Goal: Transaction & Acquisition: Purchase product/service

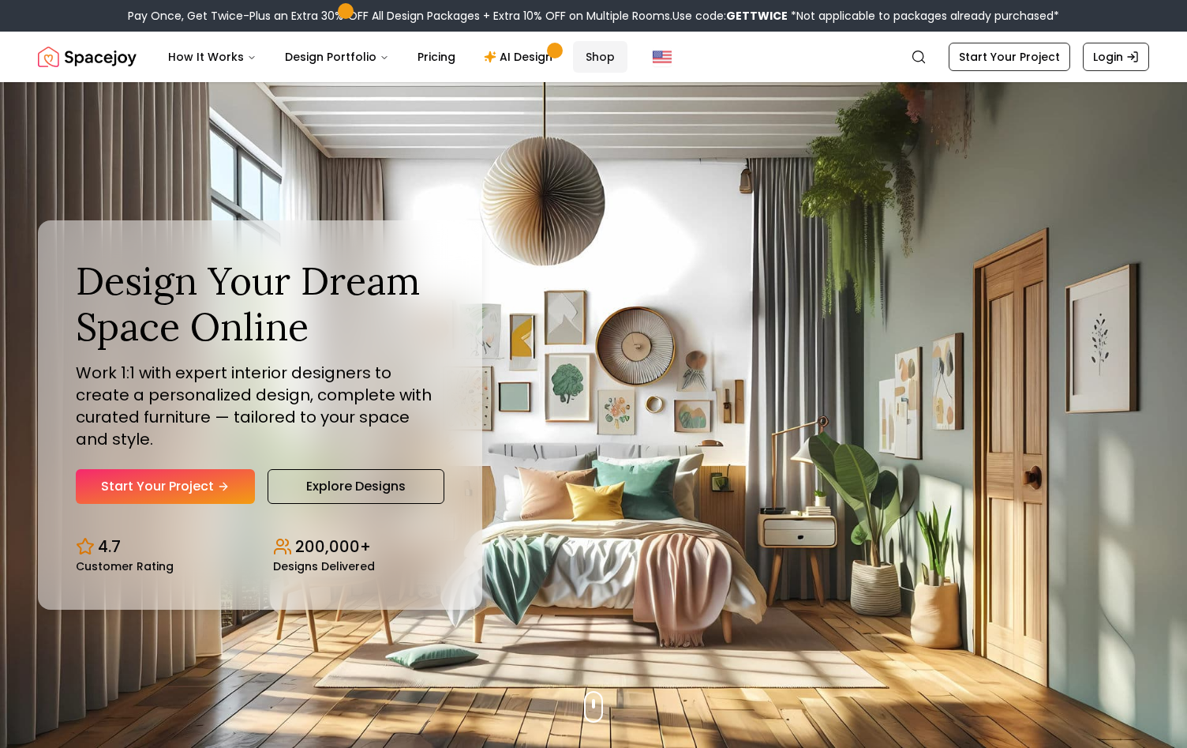
click at [597, 66] on link "Shop" at bounding box center [600, 57] width 54 height 32
click at [596, 62] on link "Shop" at bounding box center [600, 57] width 54 height 32
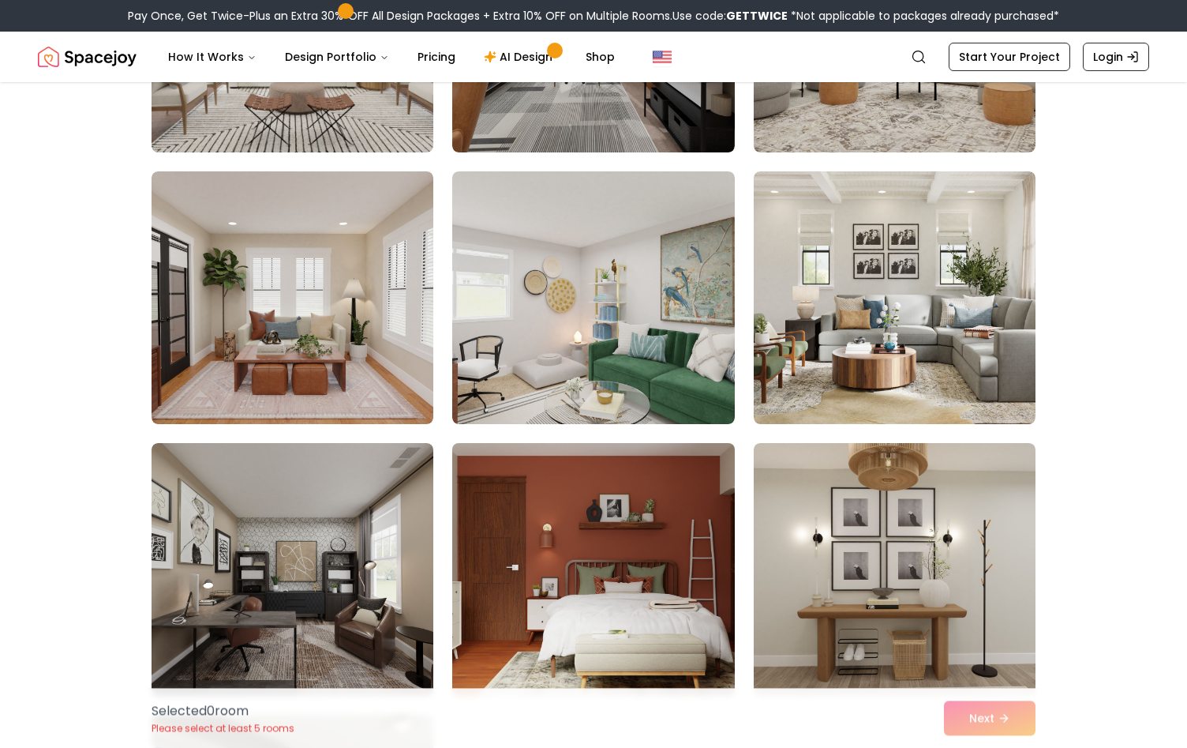
scroll to position [322, 0]
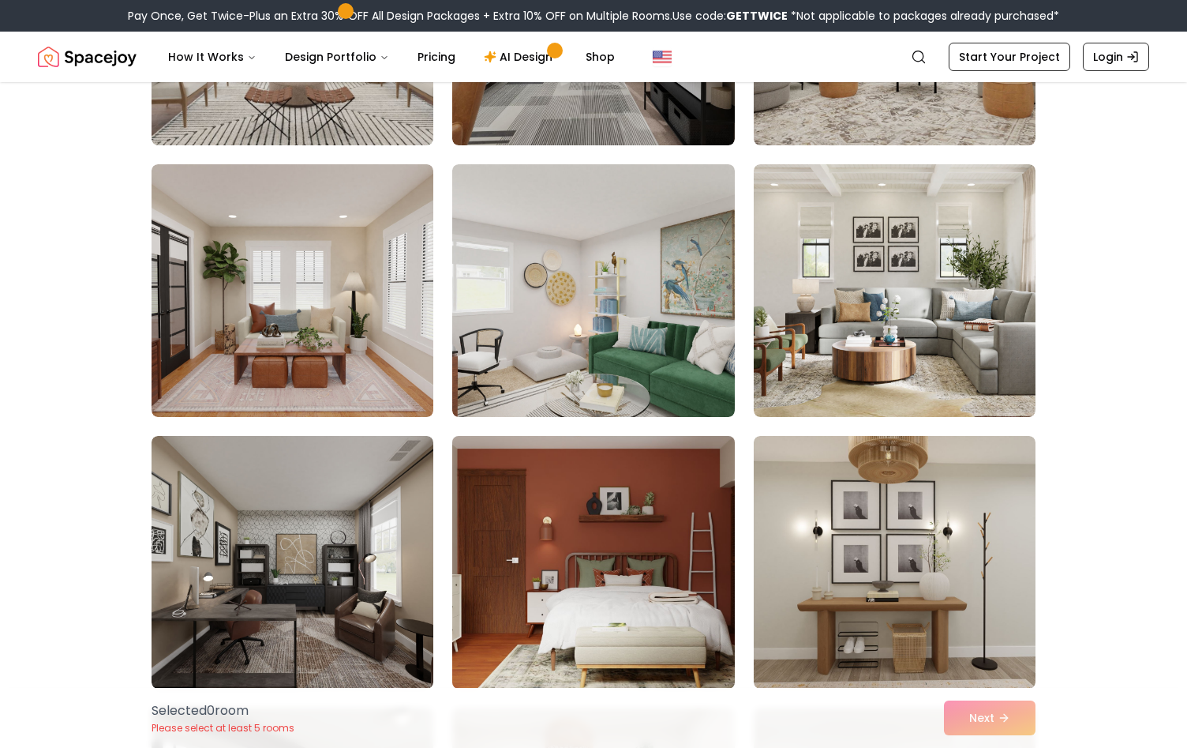
click at [654, 508] on img at bounding box center [593, 561] width 296 height 265
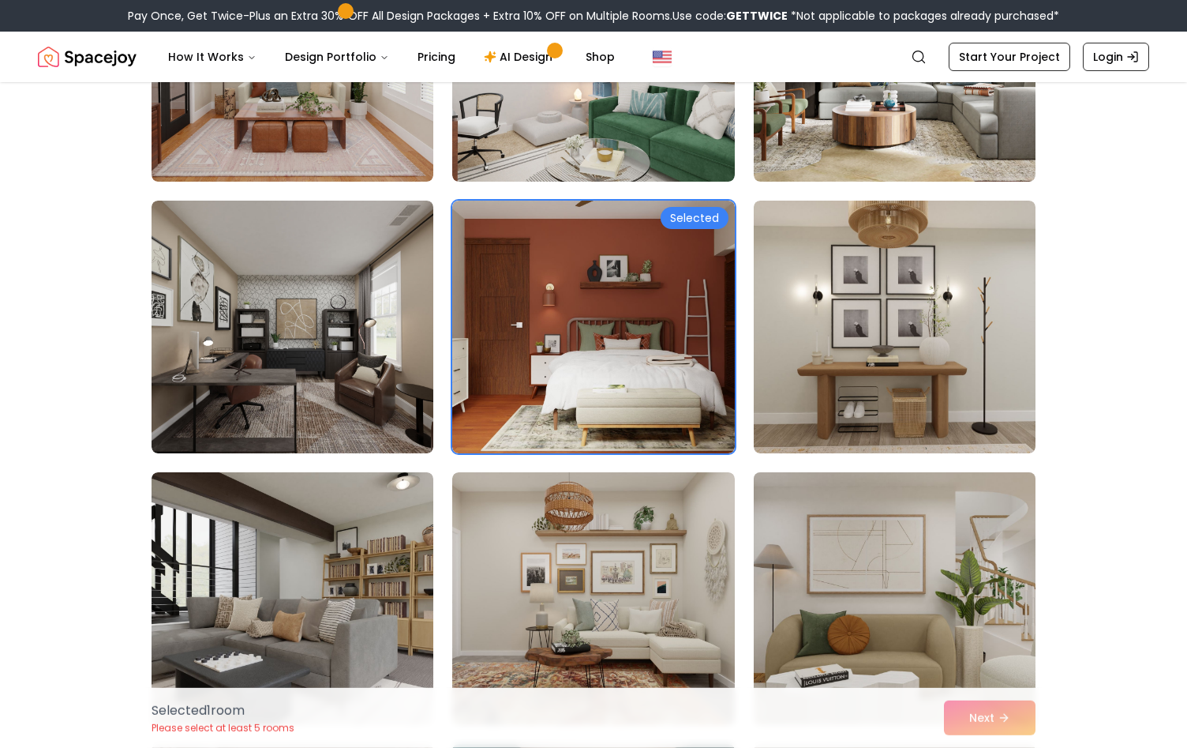
scroll to position [725, 0]
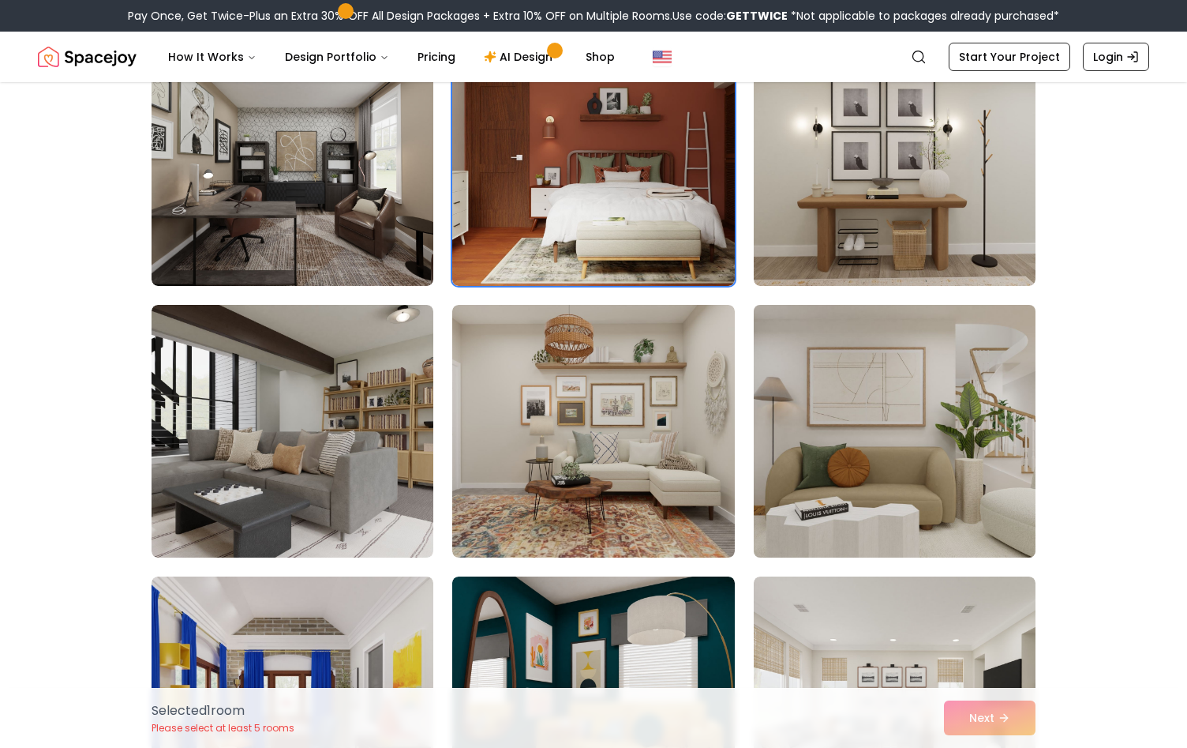
click at [829, 438] on img at bounding box center [895, 430] width 296 height 265
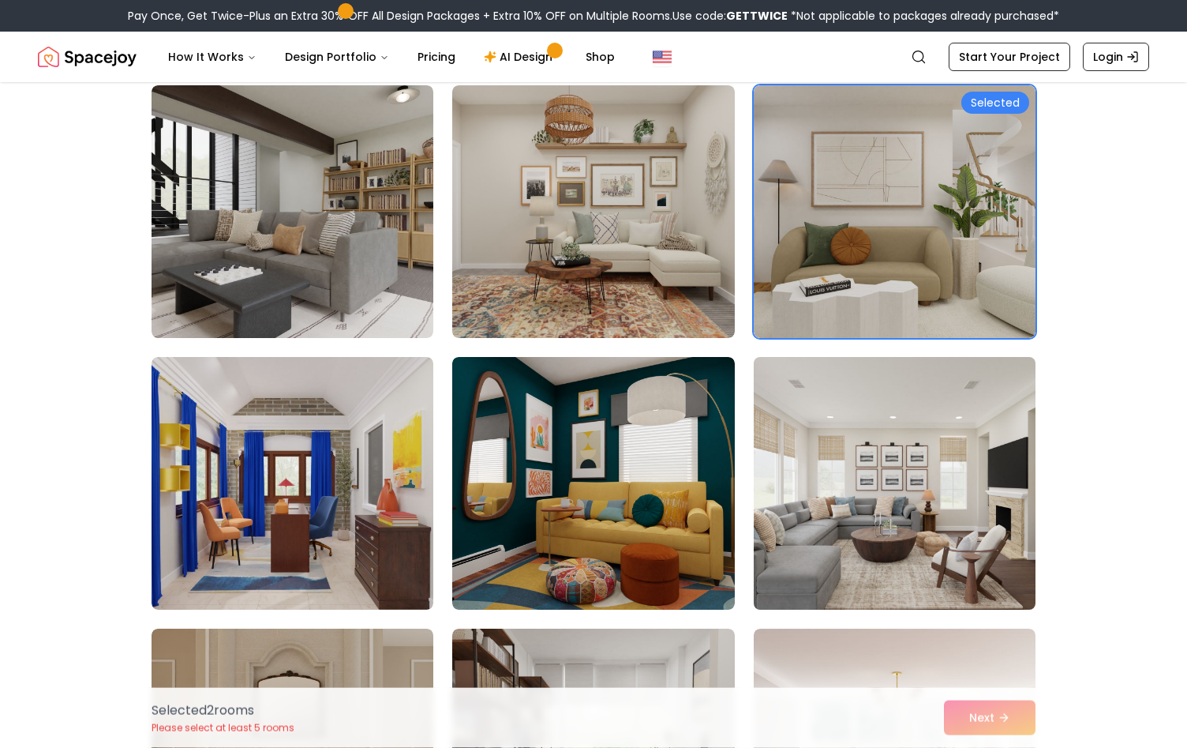
scroll to position [1047, 0]
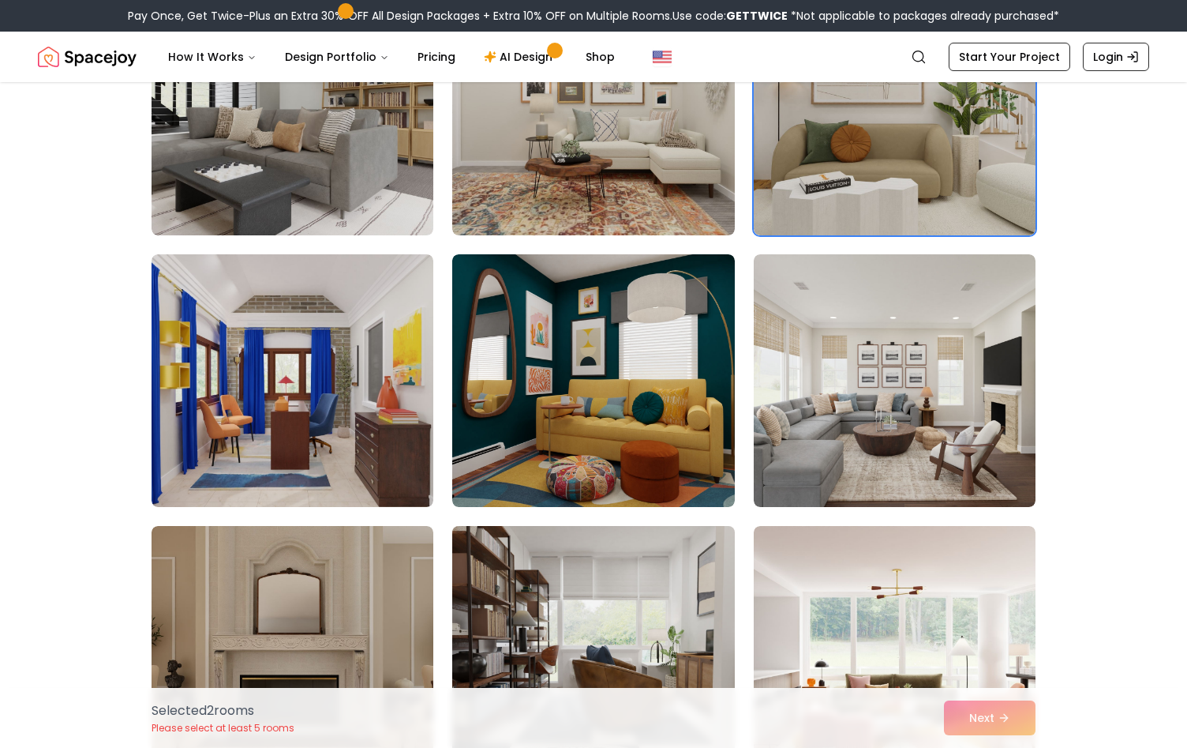
click at [570, 556] on img at bounding box center [593, 651] width 296 height 265
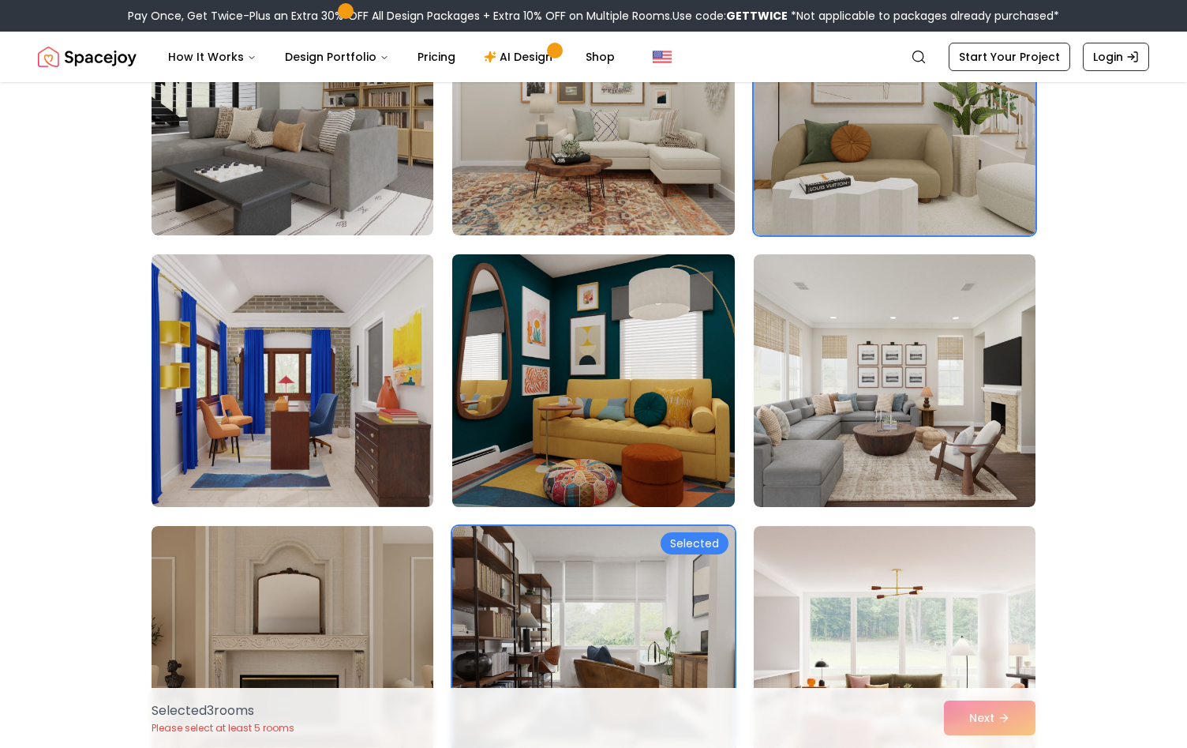
click at [635, 412] on img at bounding box center [593, 380] width 296 height 265
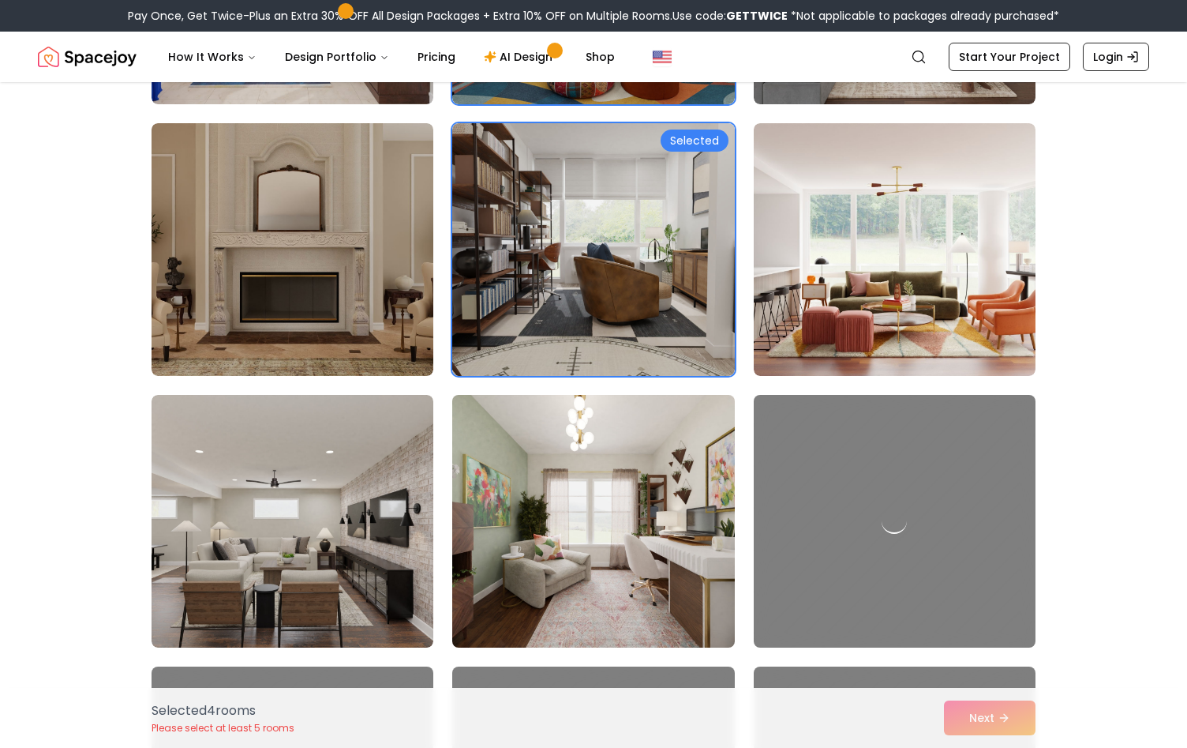
scroll to position [1852, 0]
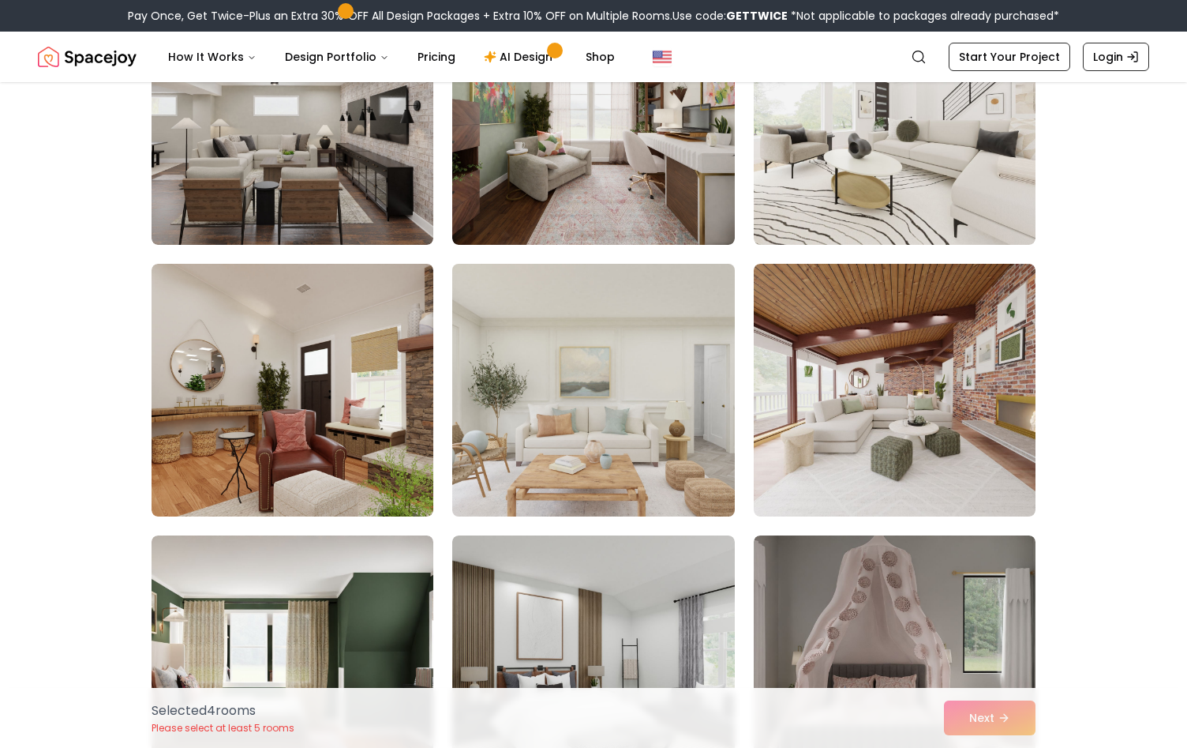
click at [632, 434] on img at bounding box center [593, 389] width 296 height 265
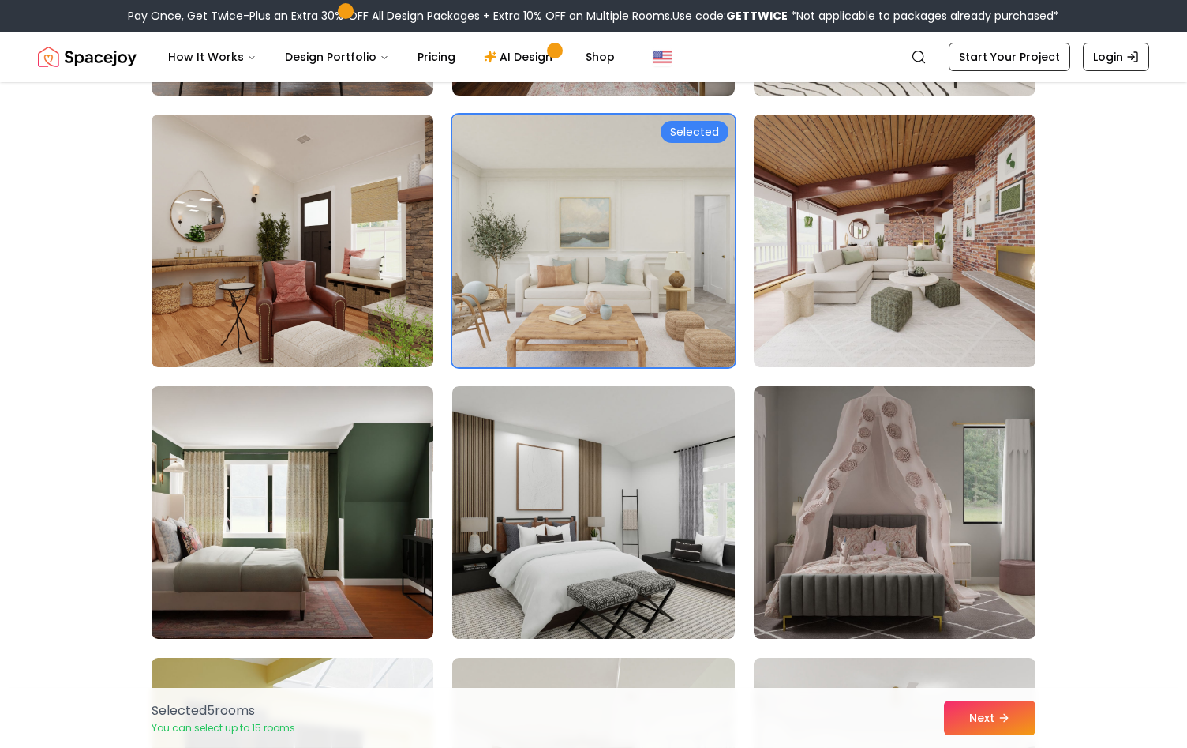
scroll to position [2094, 0]
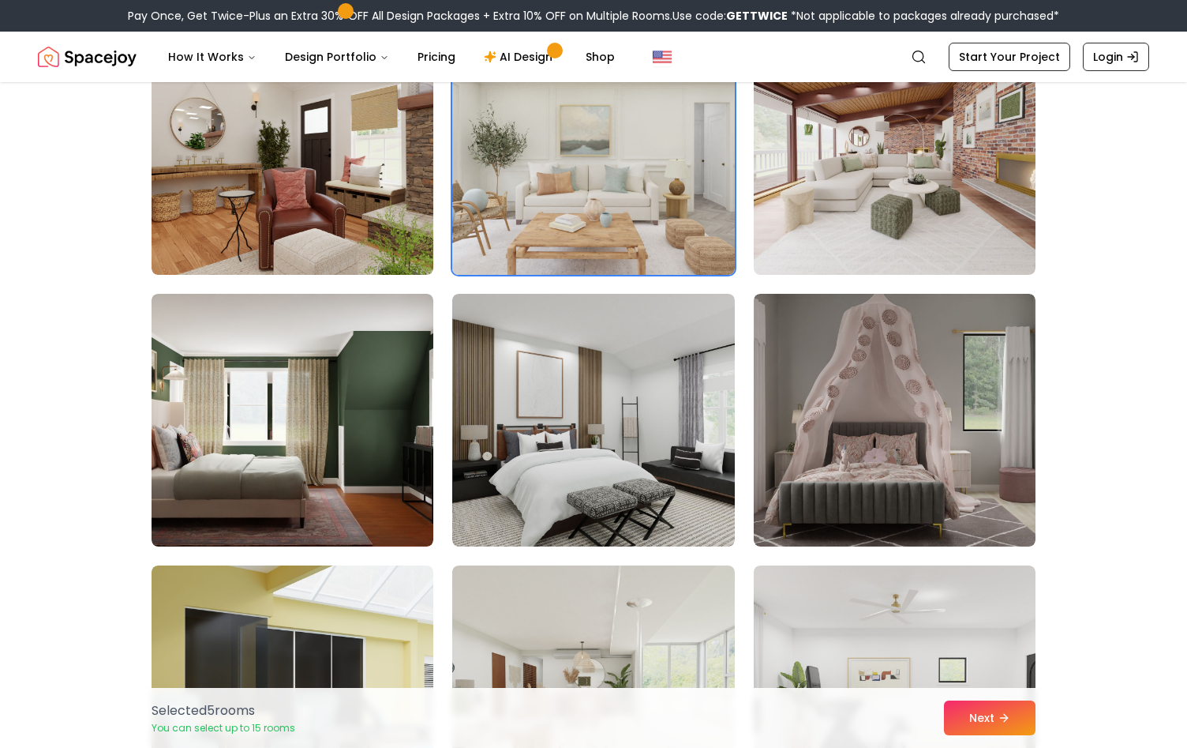
click at [632, 434] on img at bounding box center [593, 420] width 282 height 253
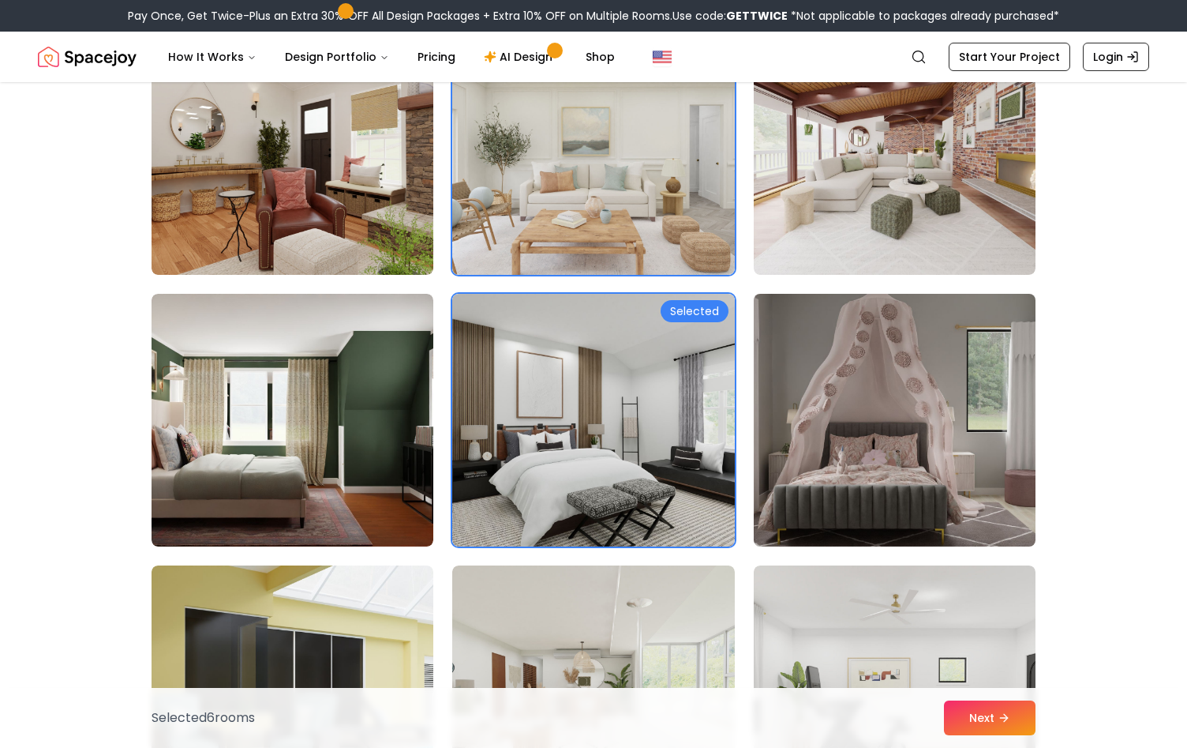
click at [827, 433] on img at bounding box center [895, 419] width 296 height 265
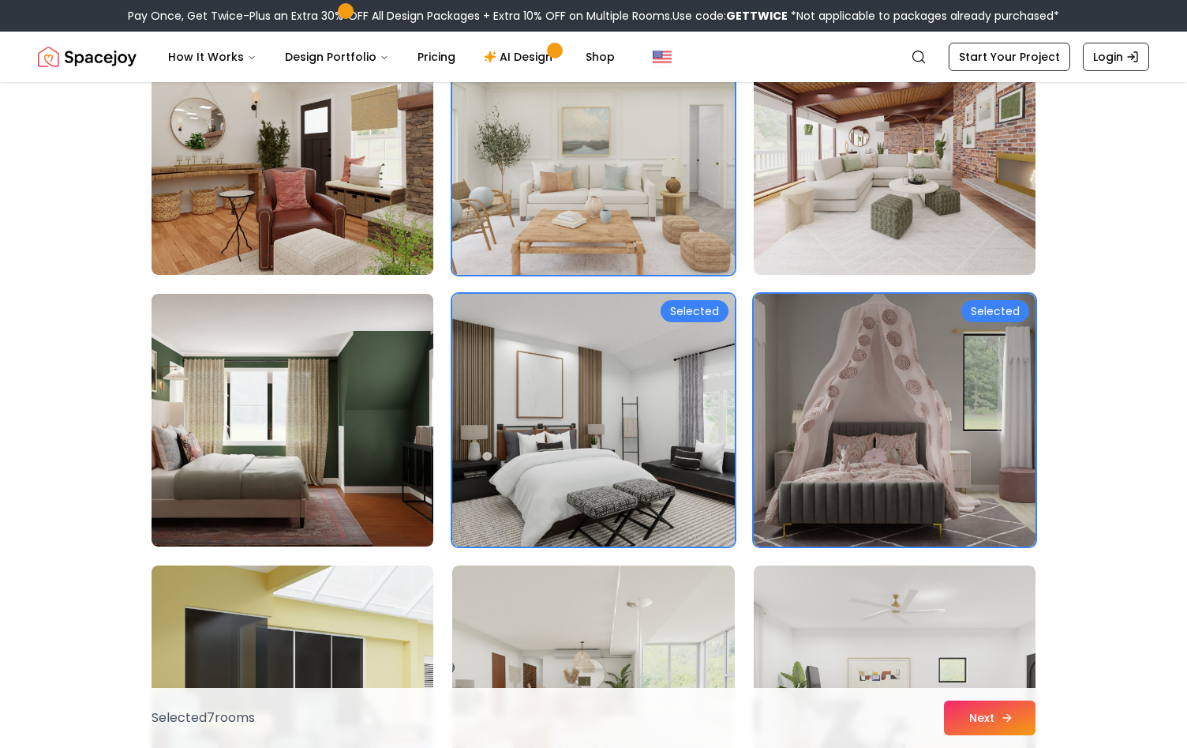
click at [986, 718] on button "Next" at bounding box center [990, 717] width 92 height 35
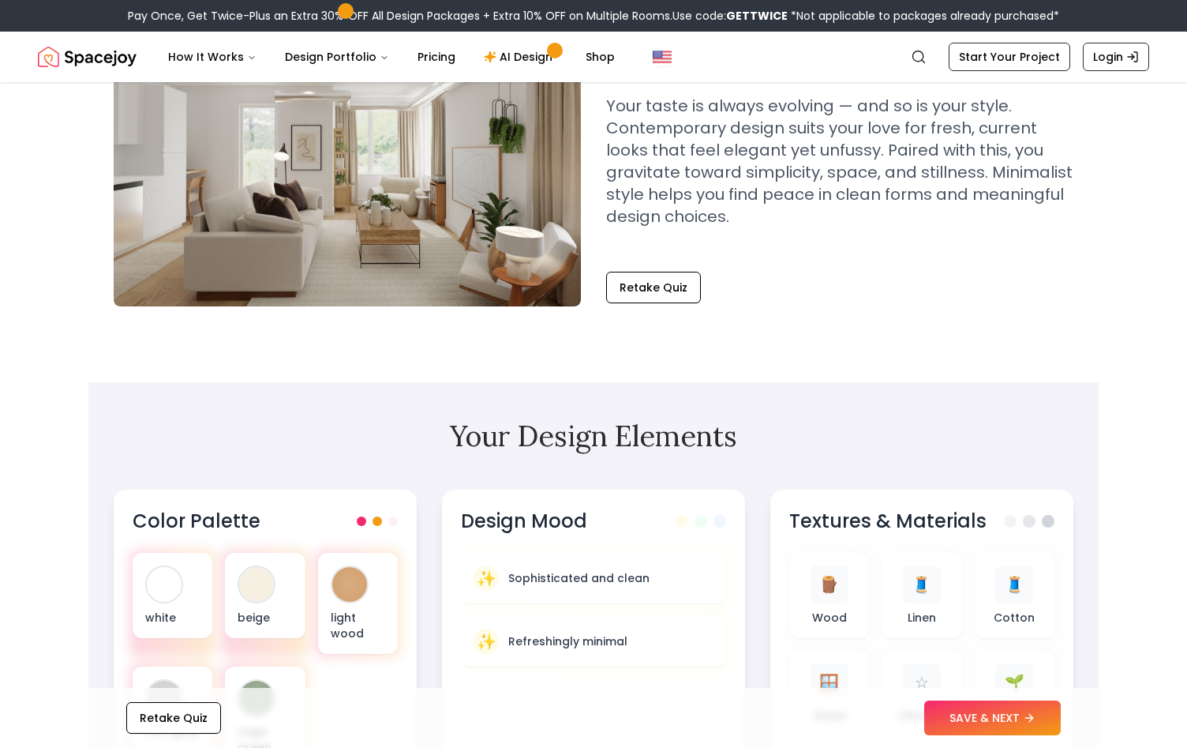
scroll to position [483, 0]
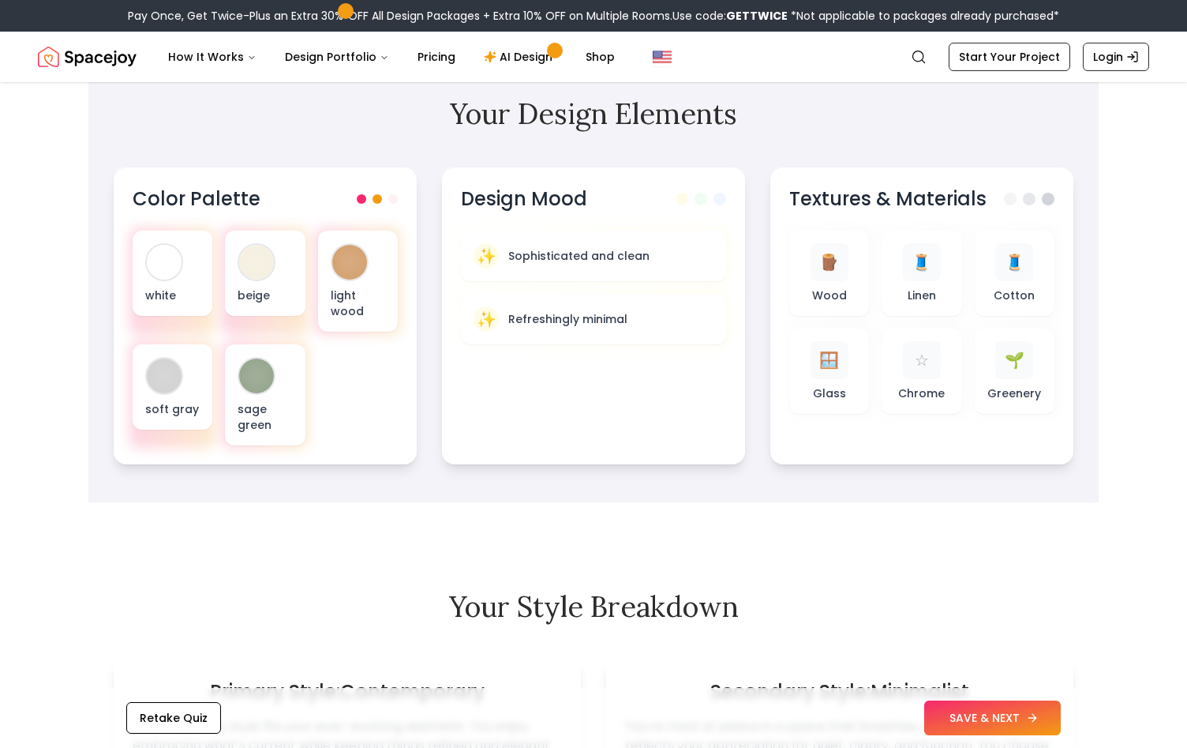
click at [989, 723] on button "SAVE & NEXT" at bounding box center [992, 717] width 137 height 35
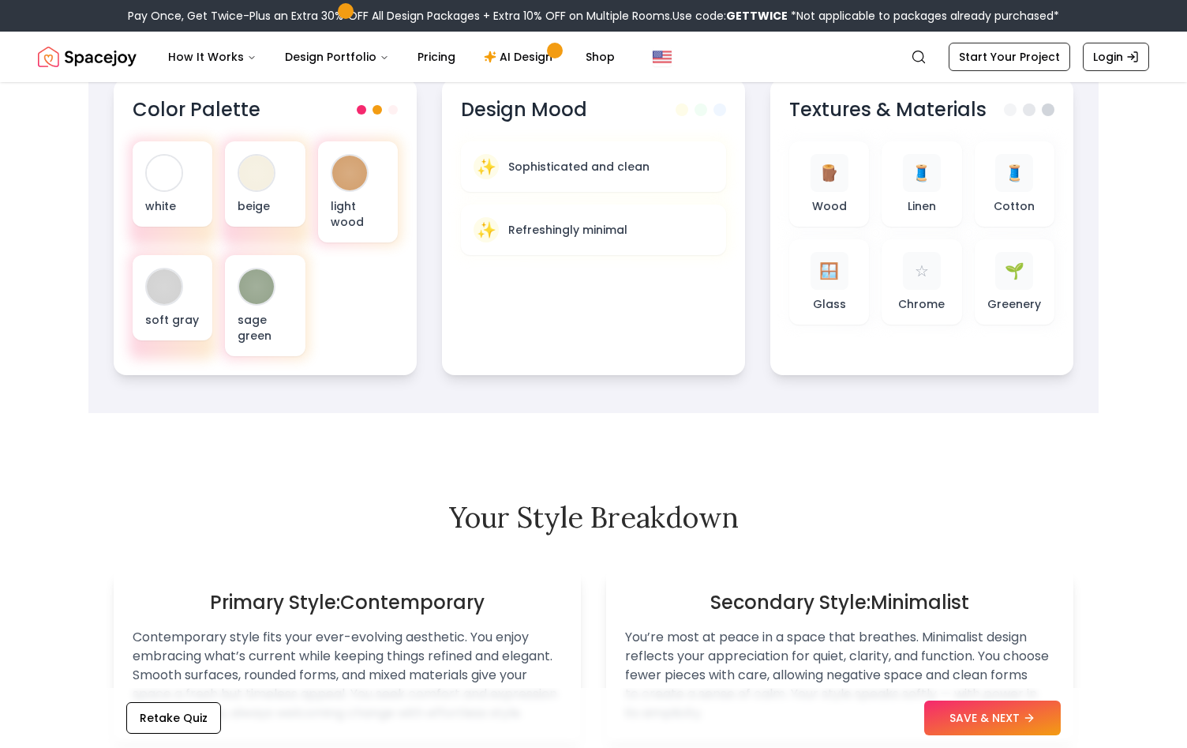
scroll to position [644, 0]
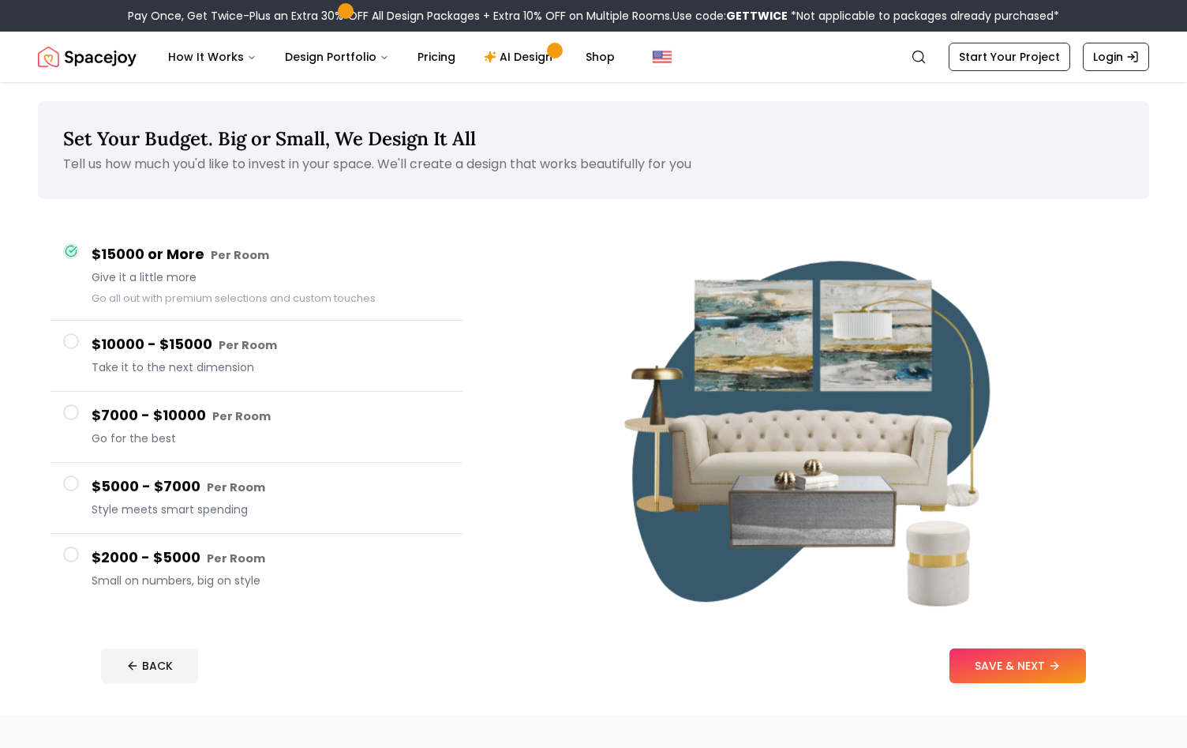
click at [247, 337] on h4 "$10000 - $15000 Per Room" at bounding box center [271, 344] width 358 height 23
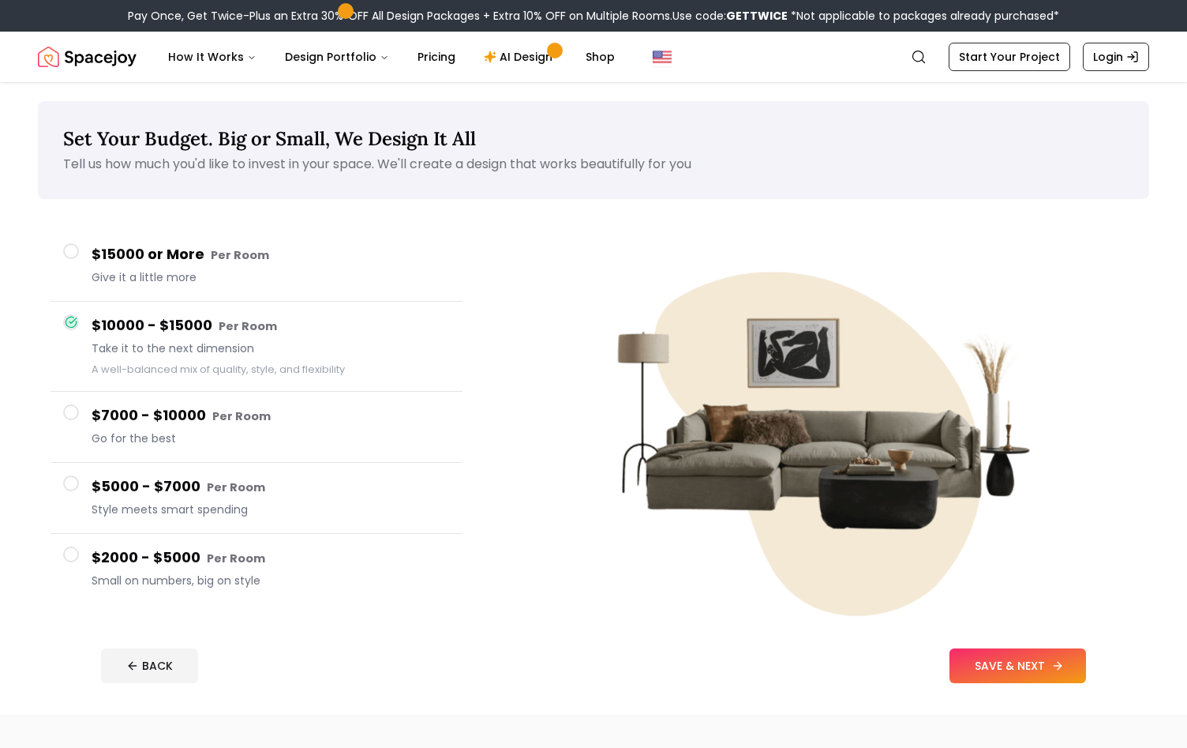
click at [1031, 669] on button "SAVE & NEXT" at bounding box center [1018, 665] width 137 height 35
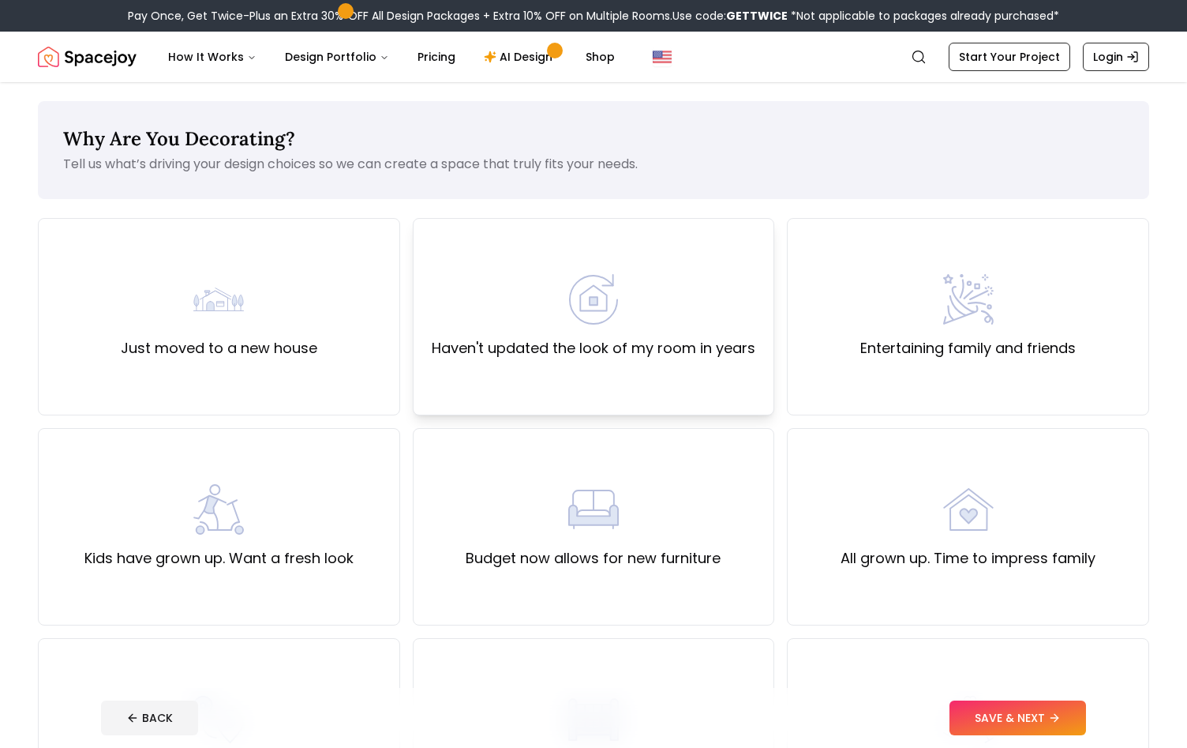
click at [572, 336] on div "Haven't updated the look of my room in years" at bounding box center [594, 316] width 324 height 85
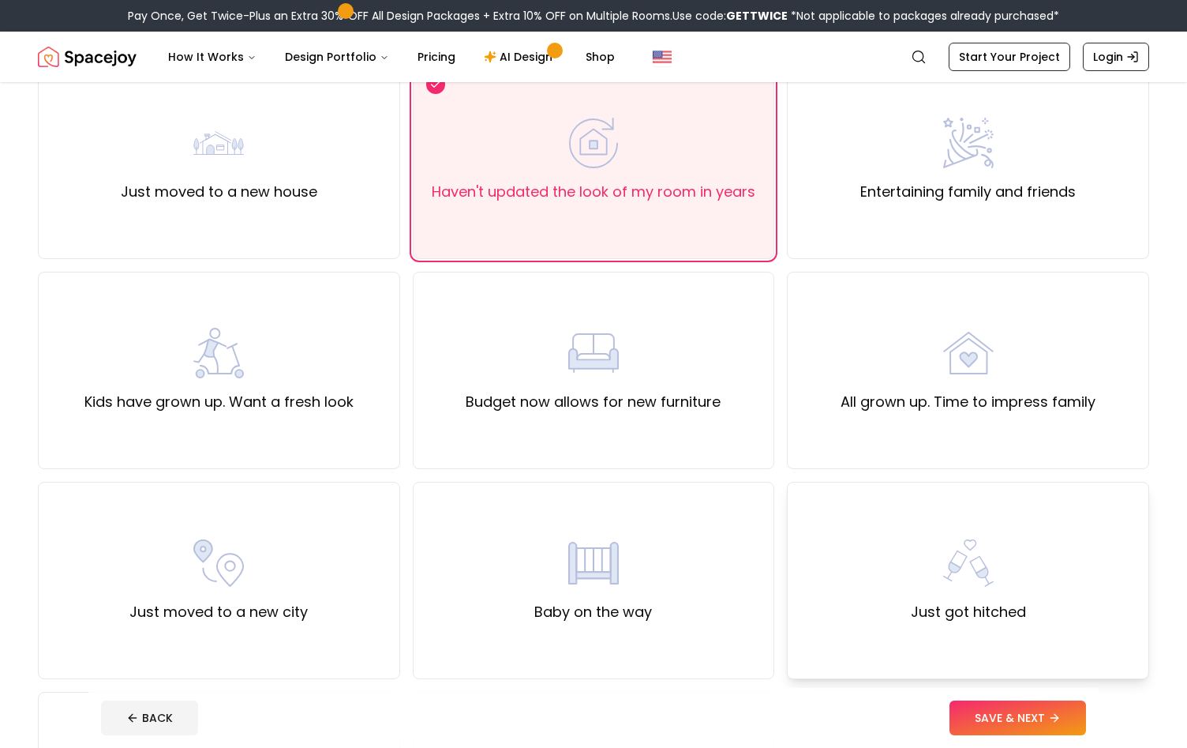
scroll to position [161, 0]
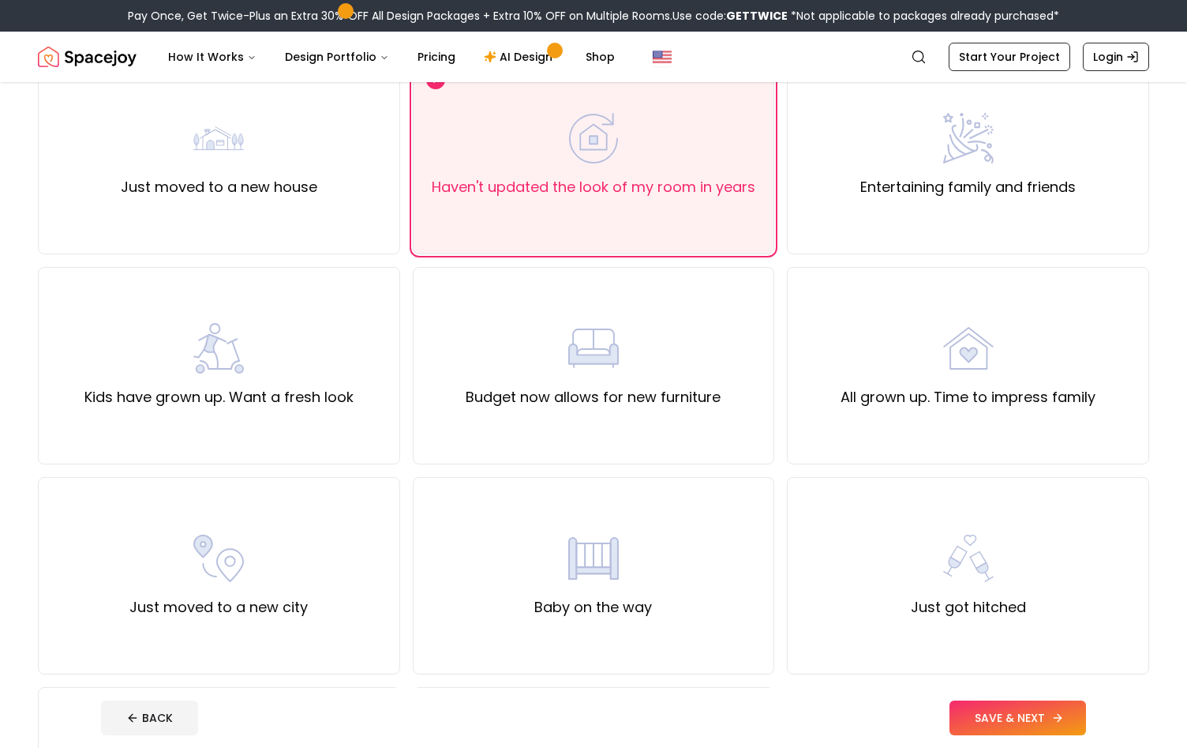
click at [998, 714] on button "SAVE & NEXT" at bounding box center [1018, 717] width 137 height 35
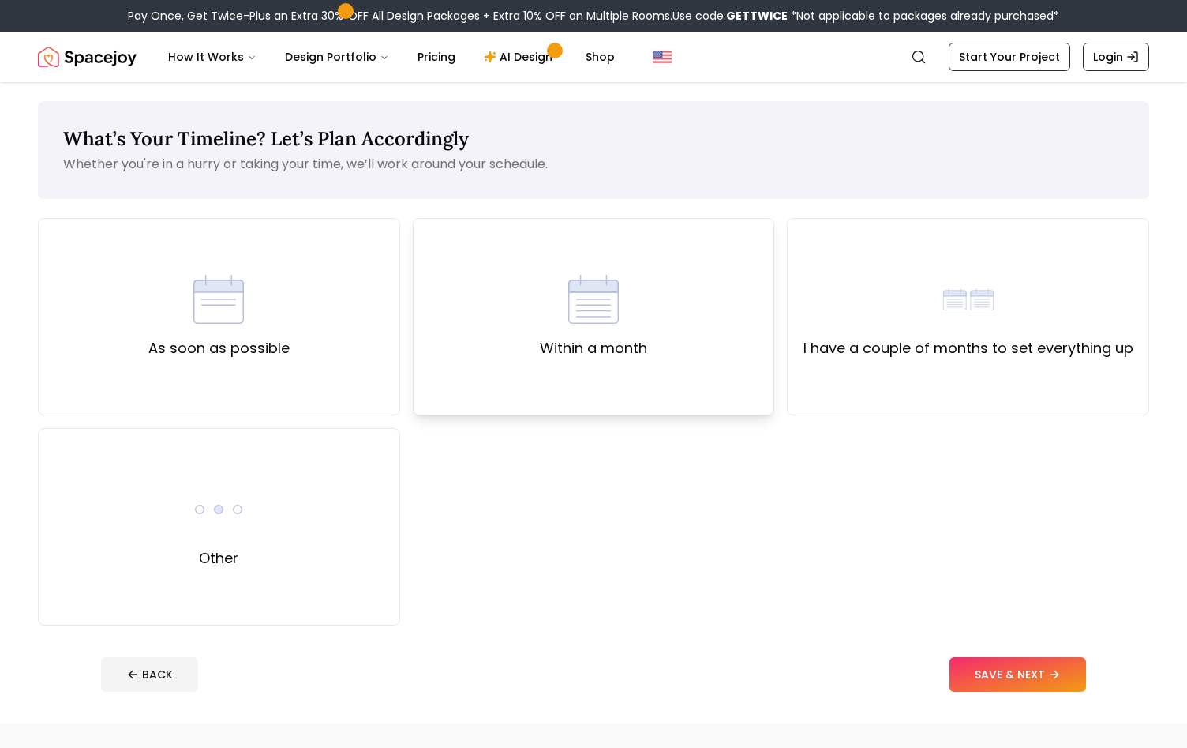
click at [673, 336] on div "Within a month" at bounding box center [594, 316] width 362 height 197
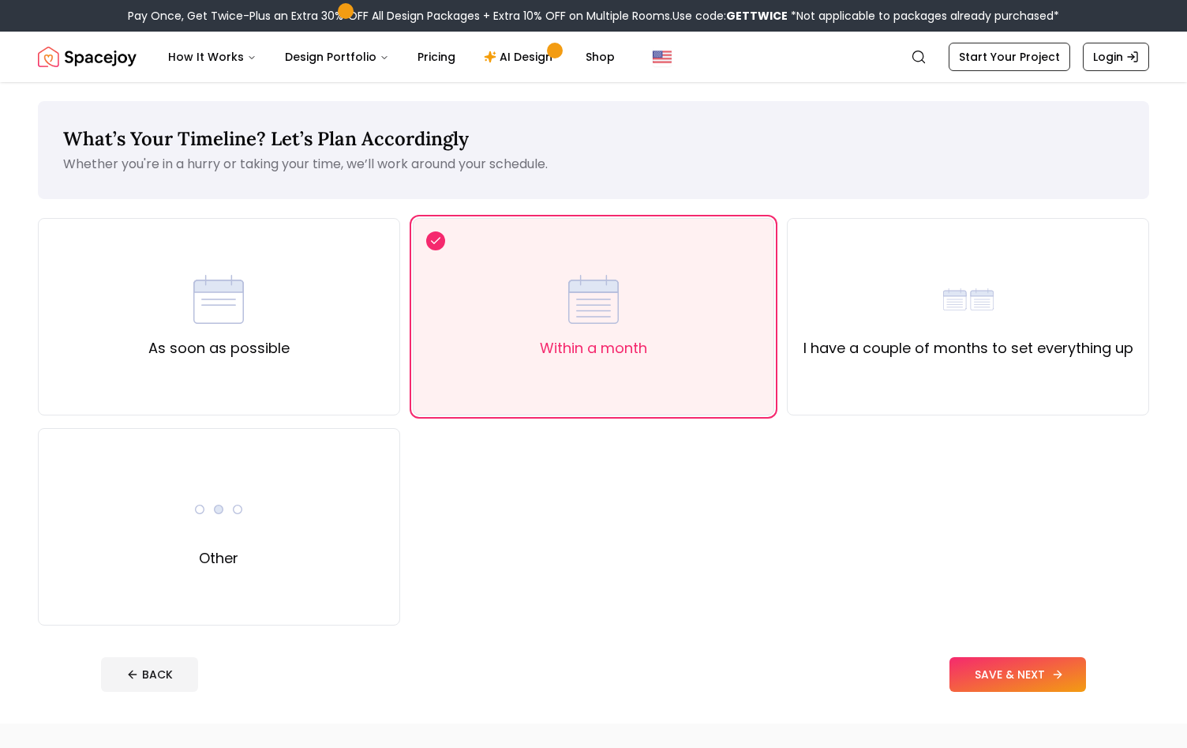
click at [1040, 669] on button "SAVE & NEXT" at bounding box center [1018, 674] width 137 height 35
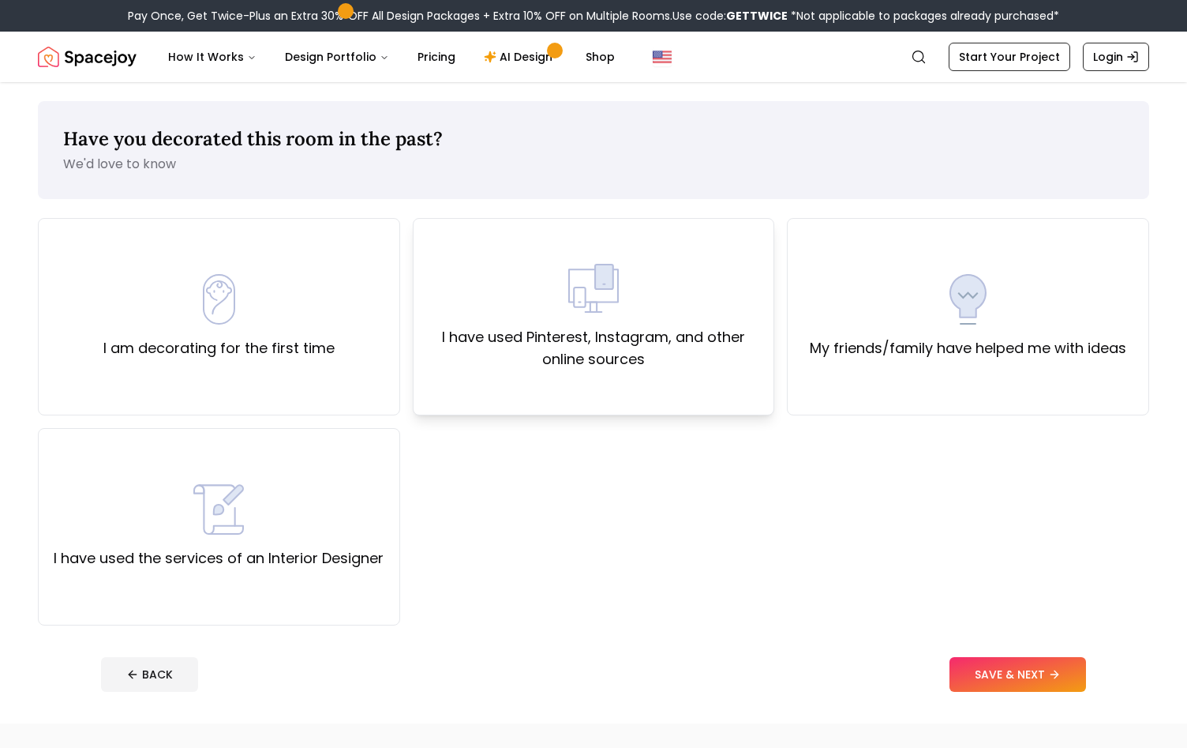
click at [632, 332] on label "I have used Pinterest, Instagram, and other online sources" at bounding box center [594, 348] width 336 height 44
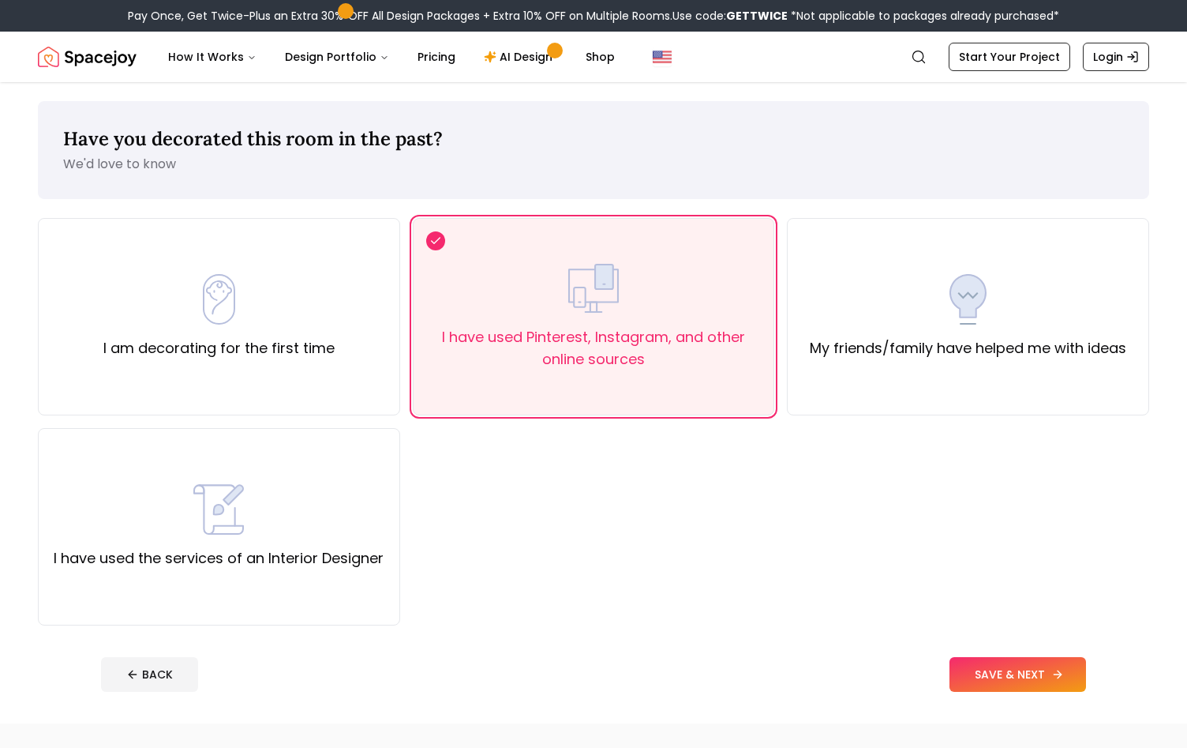
click at [1007, 678] on button "SAVE & NEXT" at bounding box center [1018, 674] width 137 height 35
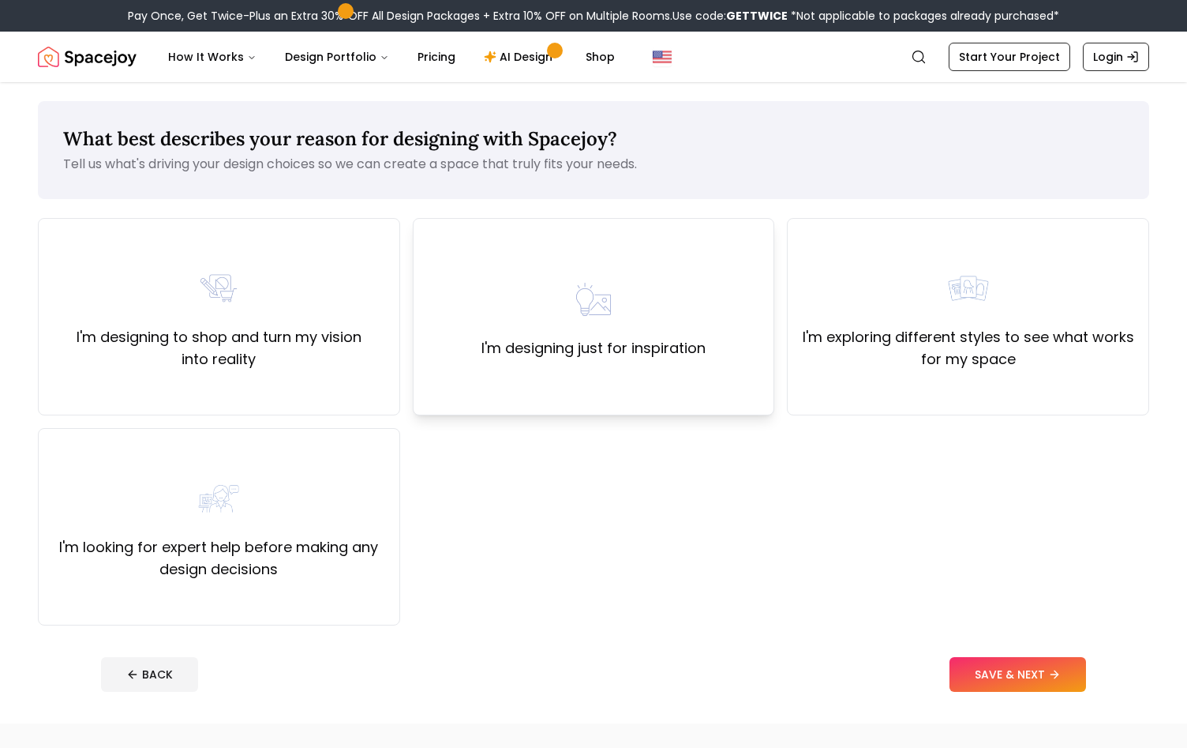
click at [614, 323] on img at bounding box center [593, 299] width 51 height 51
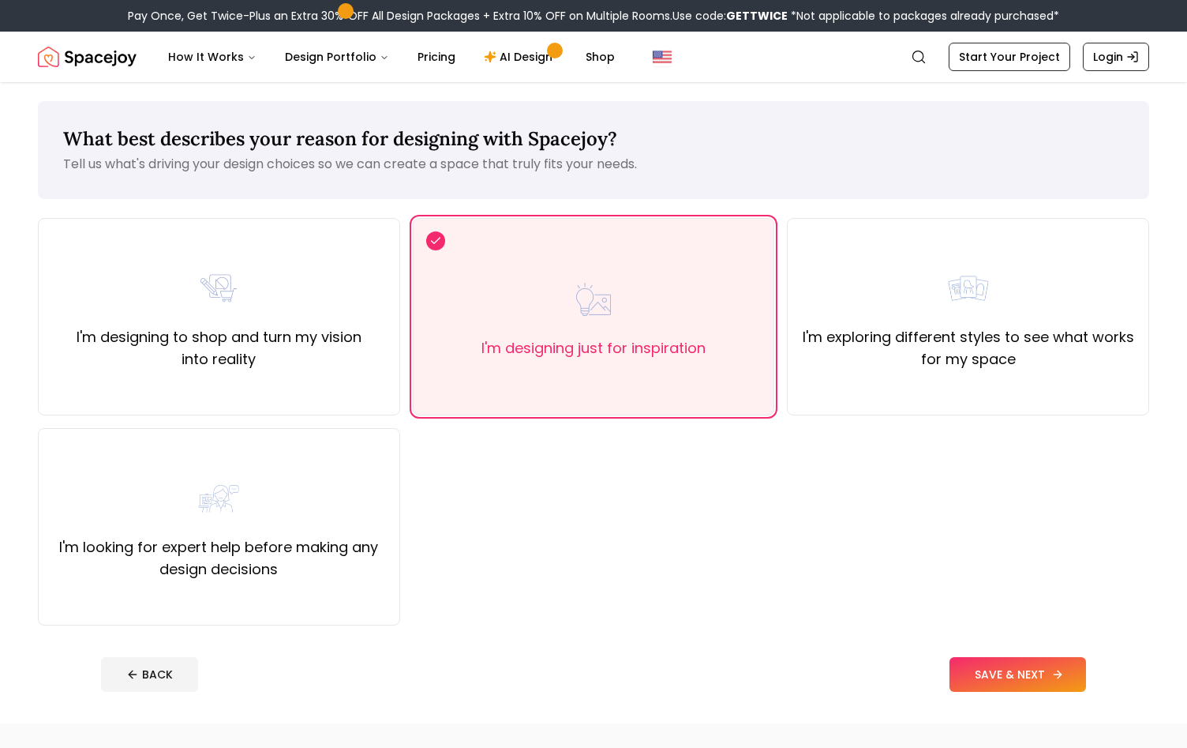
click at [997, 667] on button "SAVE & NEXT" at bounding box center [1018, 674] width 137 height 35
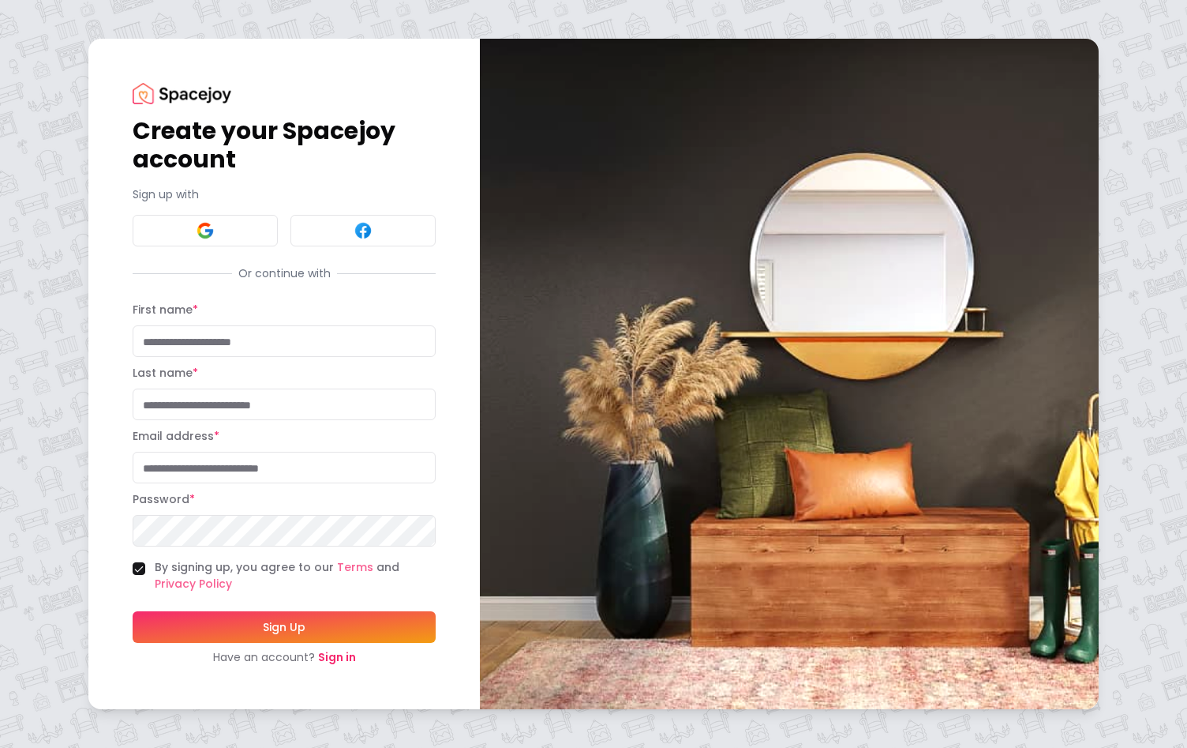
click at [343, 651] on link "Sign in" at bounding box center [337, 657] width 38 height 16
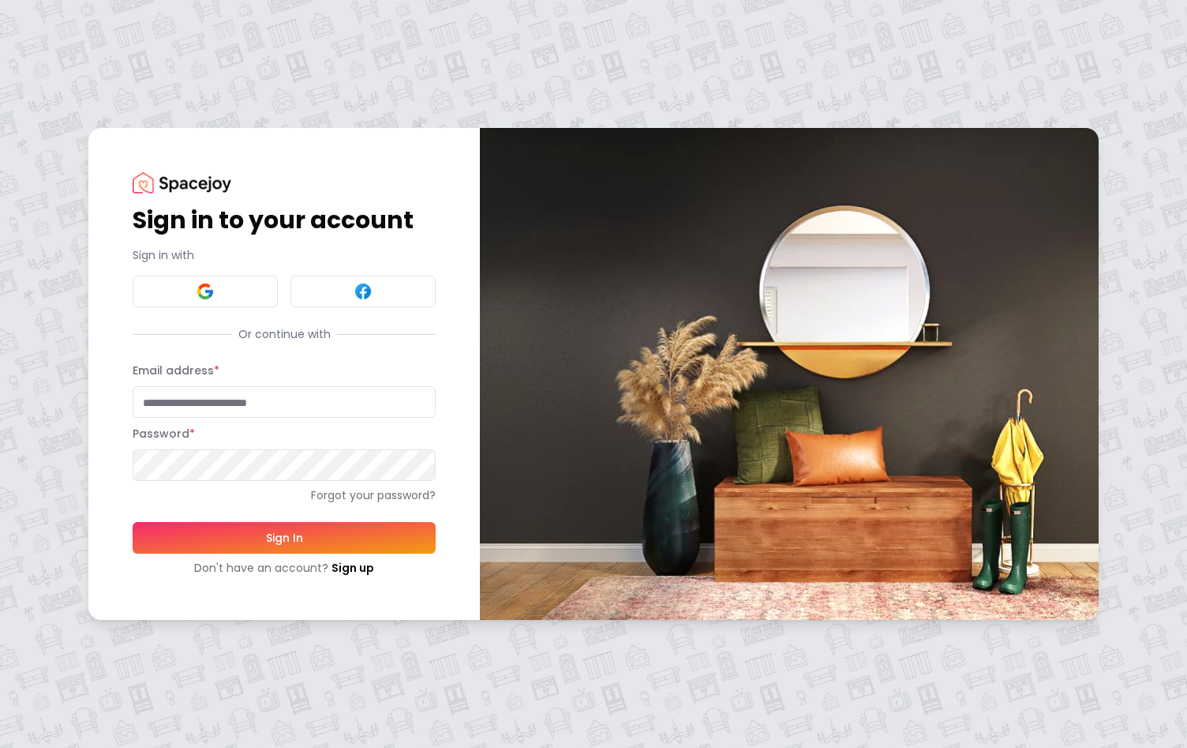
click at [284, 409] on input "Email address *" at bounding box center [284, 402] width 303 height 32
paste input "**********"
type input "**********"
click at [283, 538] on button "Sign In" at bounding box center [284, 538] width 303 height 32
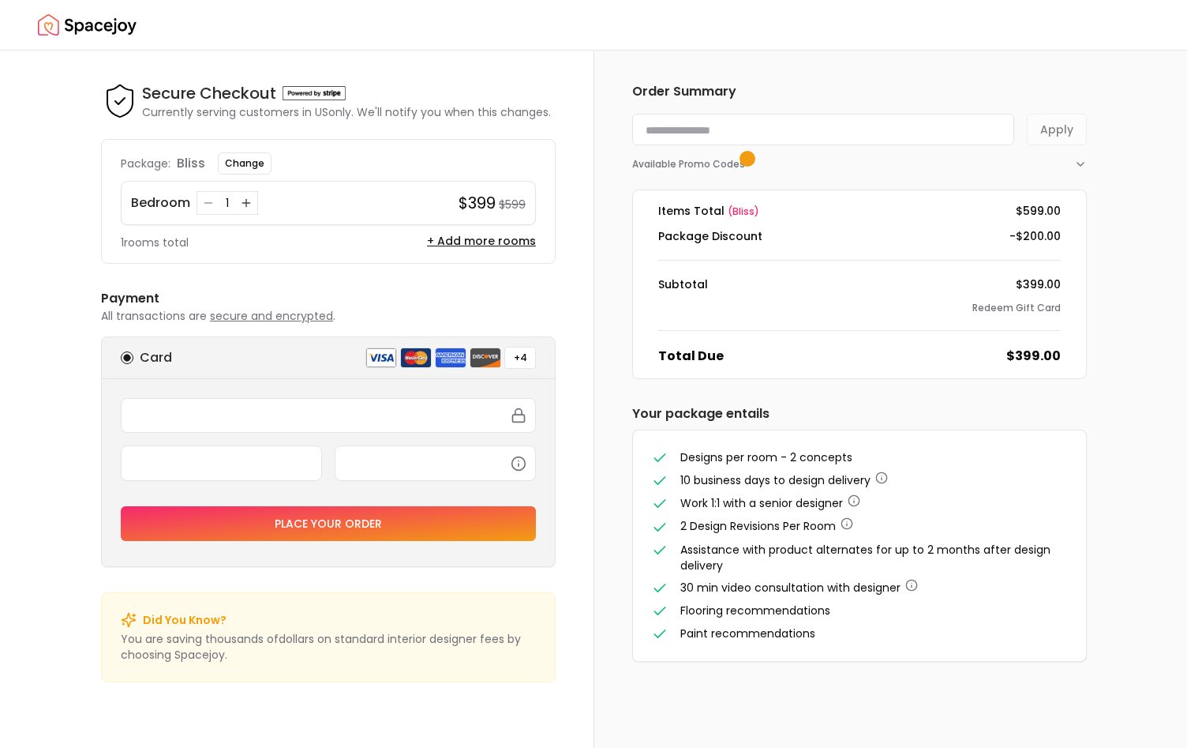
click at [745, 163] on span "button" at bounding box center [748, 159] width 8 height 8
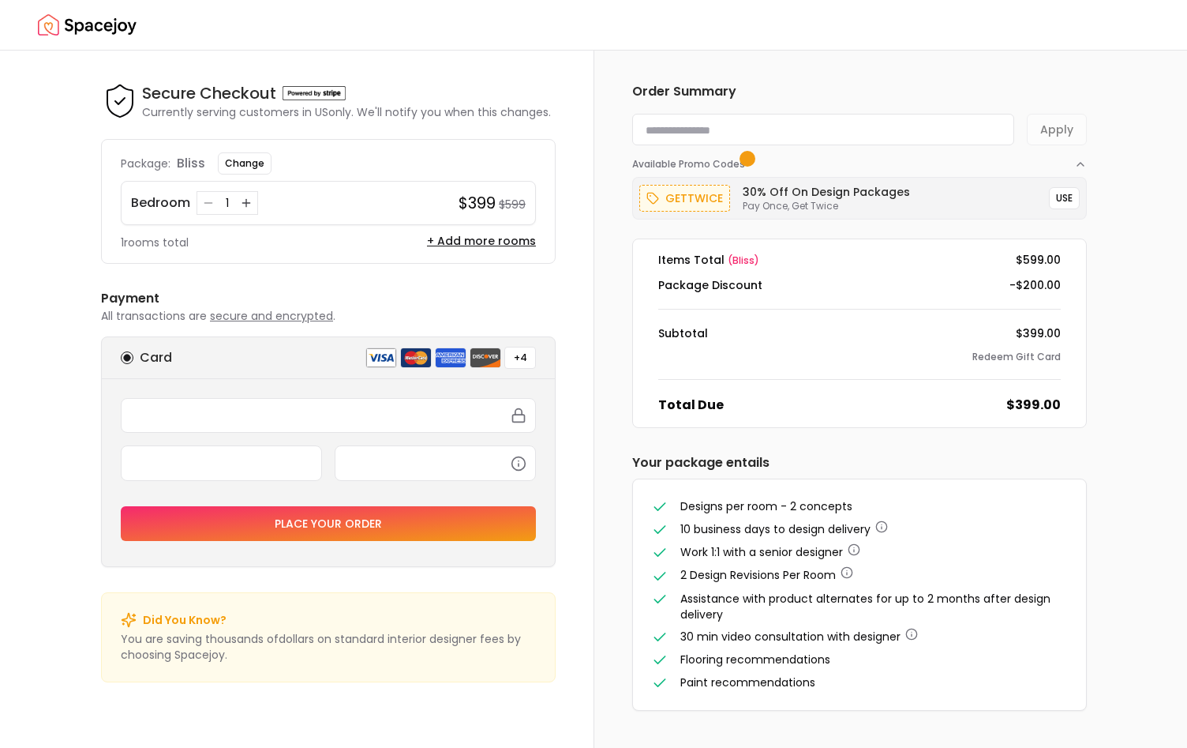
click at [906, 134] on input at bounding box center [823, 130] width 382 height 32
paste input "******"
click at [1058, 128] on button "Apply" at bounding box center [1057, 130] width 60 height 32
click at [1059, 132] on button "Apply" at bounding box center [1057, 130] width 60 height 32
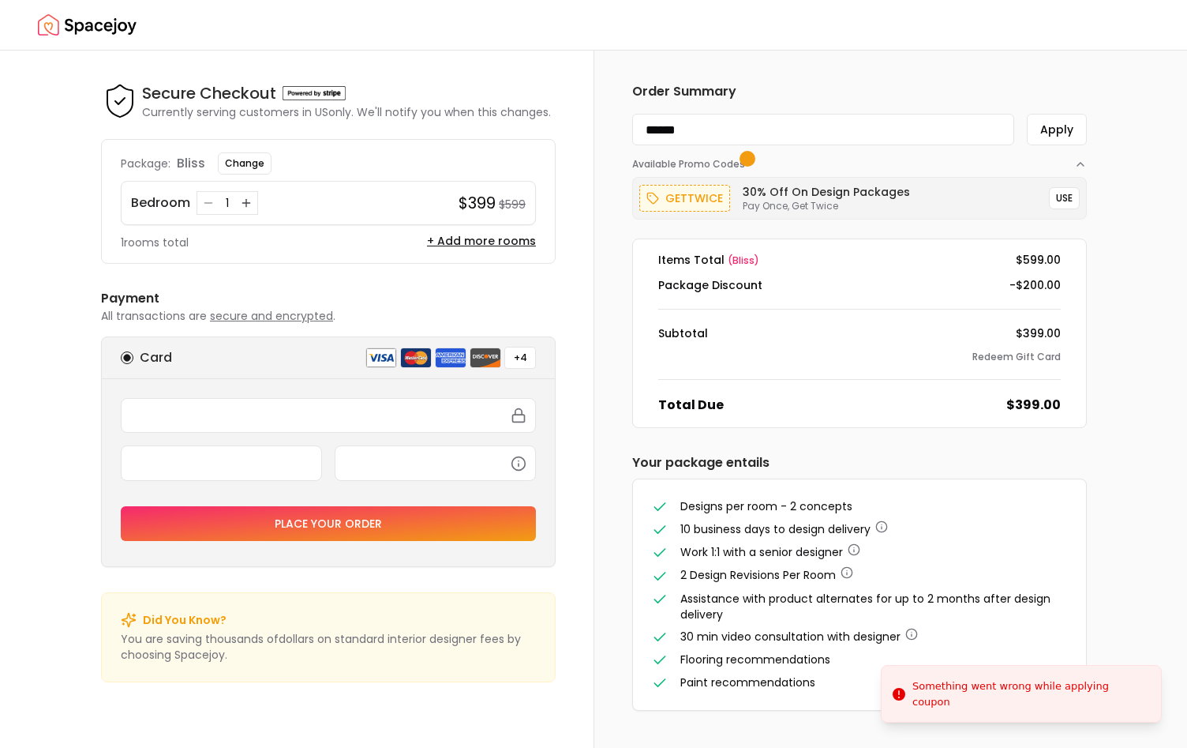
click at [767, 131] on input "******" at bounding box center [823, 130] width 382 height 32
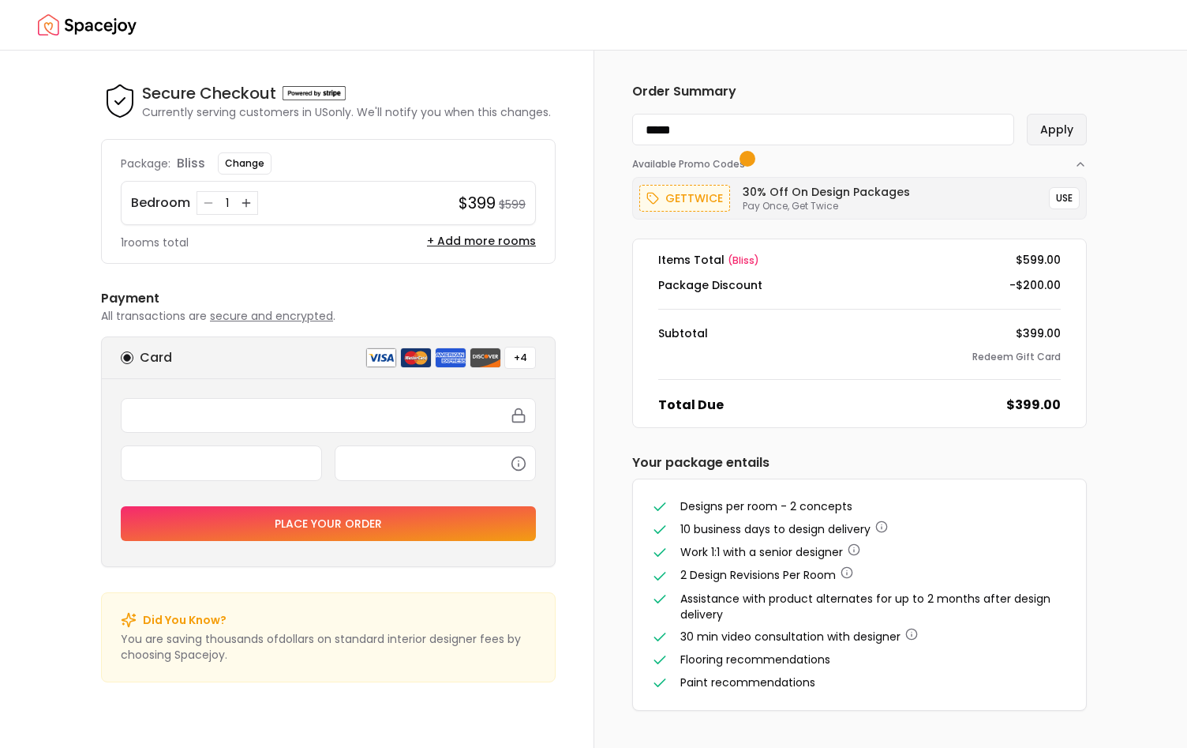
click at [1041, 133] on button "Apply" at bounding box center [1057, 130] width 60 height 32
click at [703, 136] on input "*****" at bounding box center [823, 130] width 382 height 32
paste input "*"
click at [1047, 126] on button "Apply" at bounding box center [1057, 130] width 60 height 32
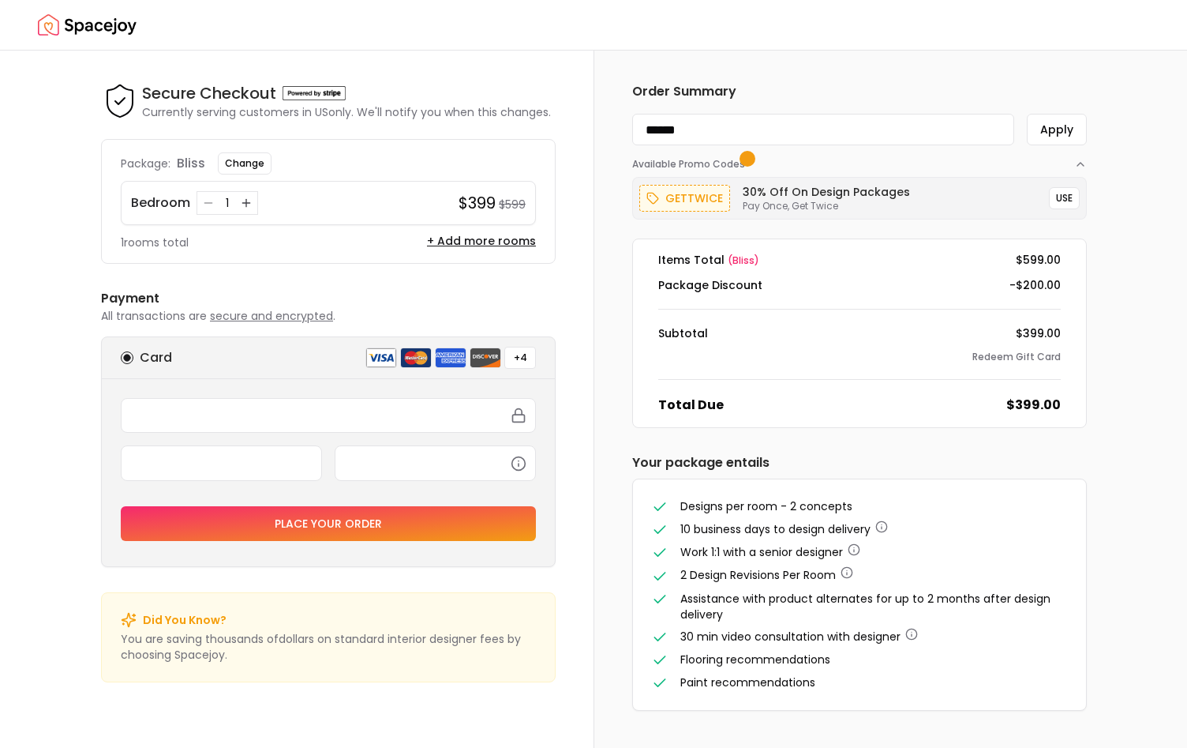
click at [773, 131] on input "******" at bounding box center [823, 130] width 382 height 32
paste input "***"
type input "*********"
click at [1049, 127] on button "Apply" at bounding box center [1057, 130] width 60 height 32
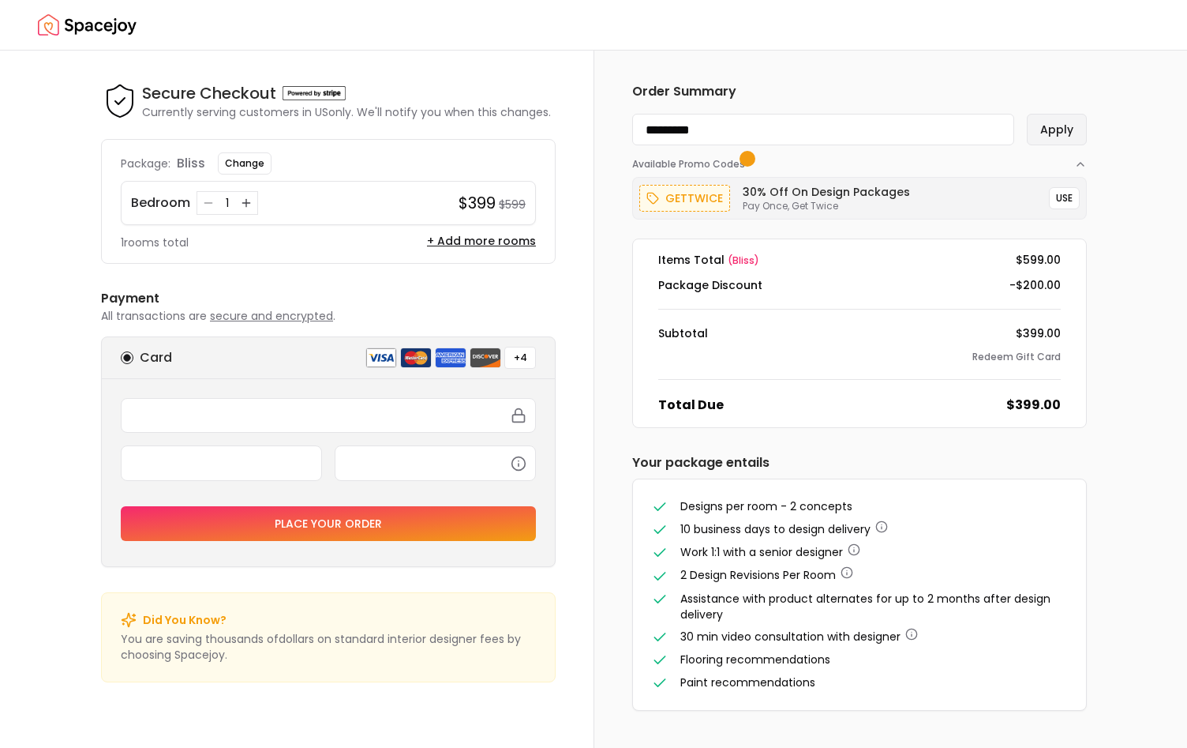
click at [1063, 129] on button "Apply" at bounding box center [1057, 130] width 60 height 32
